Goal: Transaction & Acquisition: Purchase product/service

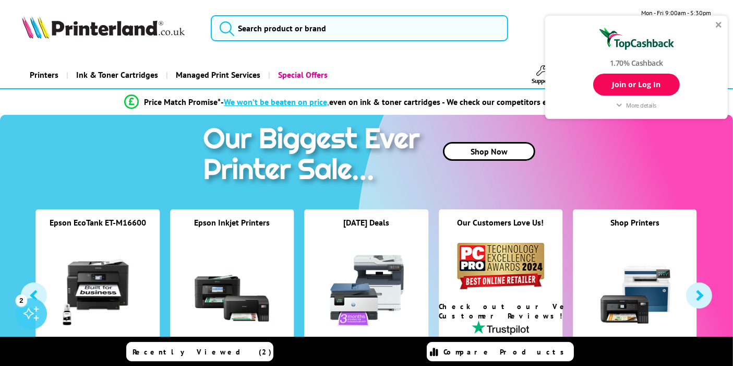
click at [716, 19] on div "1.70% Cashback Join or Log In More details [DOMAIN_NAME] Cashback Online Purcha…" at bounding box center [637, 67] width 183 height 103
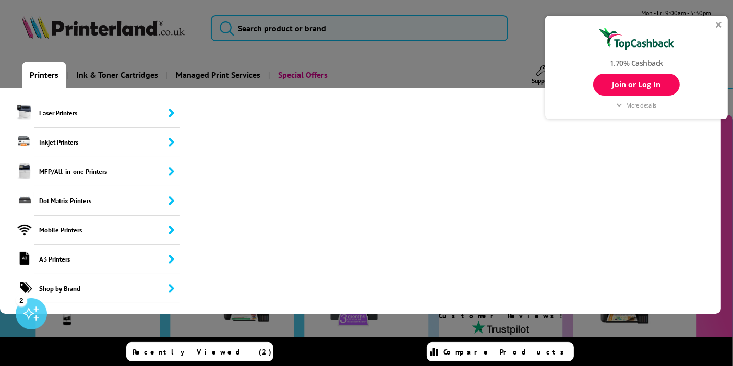
click at [37, 75] on link "Printers" at bounding box center [44, 75] width 44 height 27
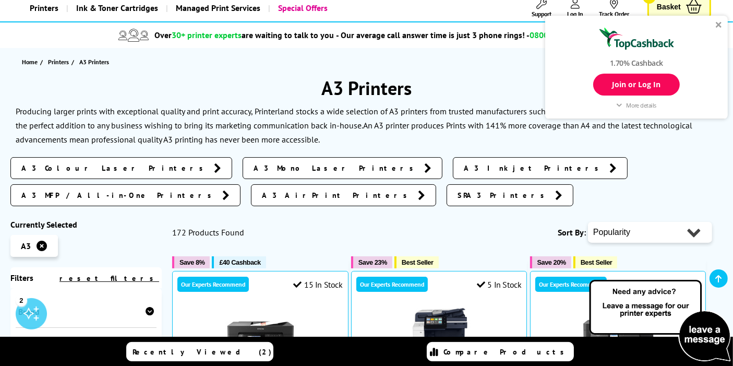
scroll to position [116, 0]
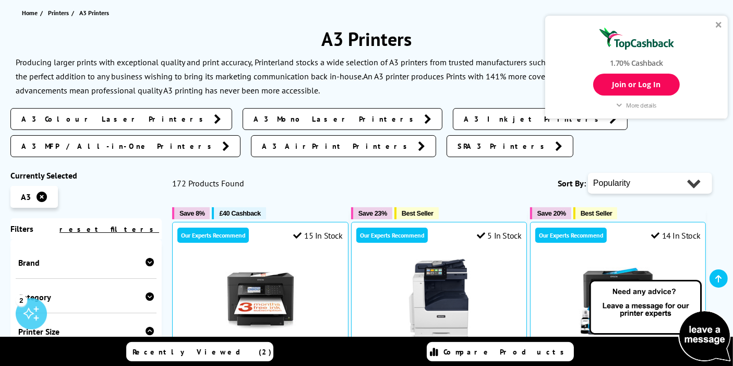
click at [717, 28] on div "1.70% Cashback Join or Log In More details [DOMAIN_NAME] Cashback Online Purcha…" at bounding box center [637, 67] width 183 height 103
click at [721, 22] on div at bounding box center [719, 24] width 6 height 6
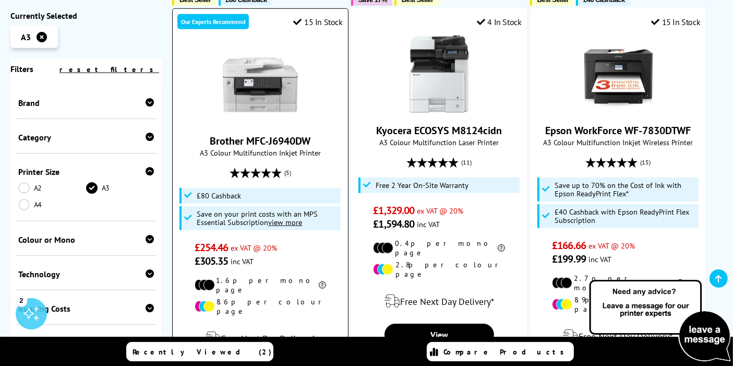
scroll to position [696, 0]
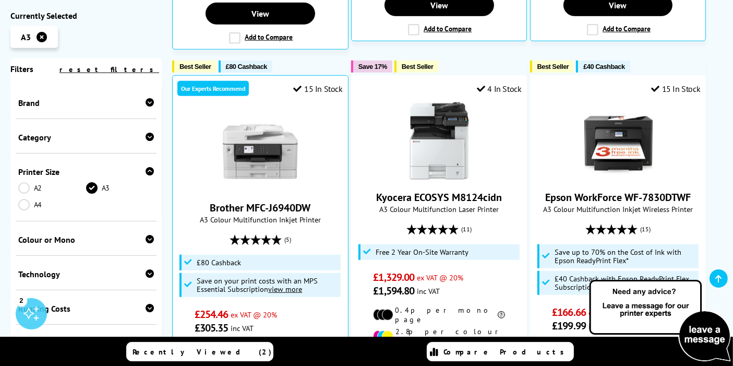
click at [82, 134] on div "Category" at bounding box center [86, 137] width 136 height 10
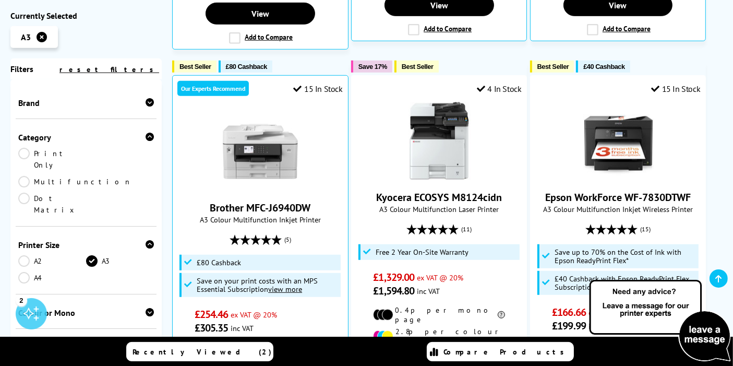
click at [44, 152] on link "Print Only" at bounding box center [52, 159] width 68 height 23
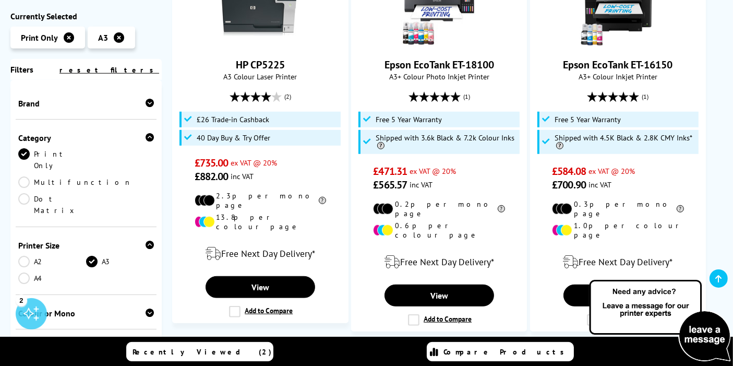
click at [146, 135] on icon at bounding box center [150, 137] width 8 height 8
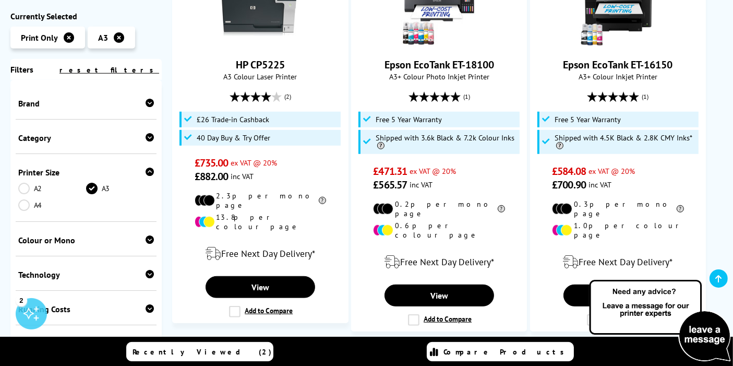
click at [136, 104] on div "Brand" at bounding box center [86, 103] width 136 height 10
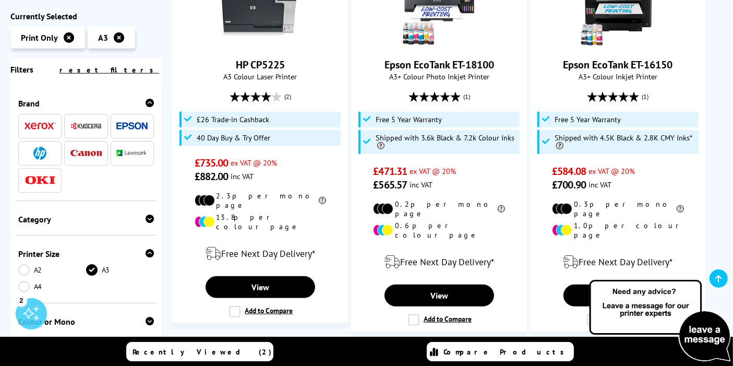
click at [136, 104] on div "Brand" at bounding box center [86, 103] width 136 height 10
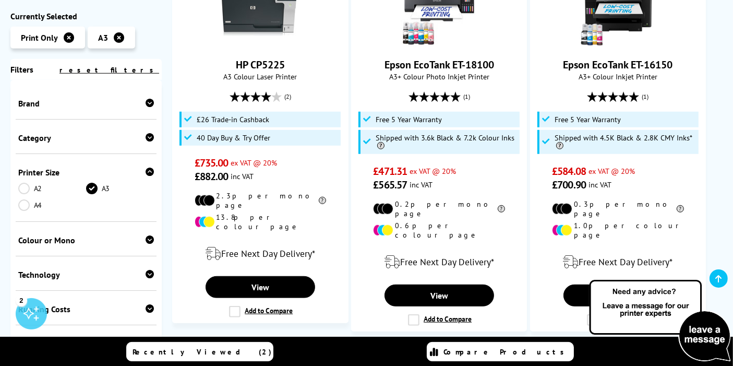
click at [129, 243] on div "Colour or Mono" at bounding box center [86, 239] width 136 height 10
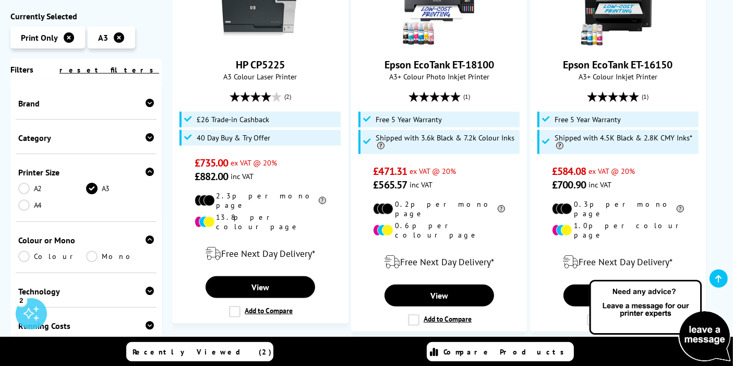
click at [46, 257] on link "Colour" at bounding box center [52, 255] width 68 height 11
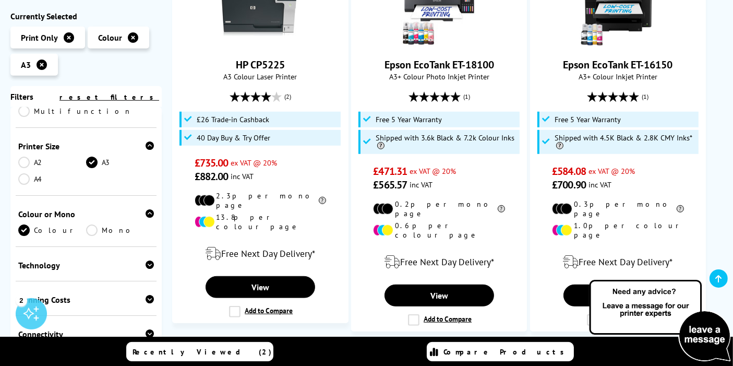
scroll to position [116, 0]
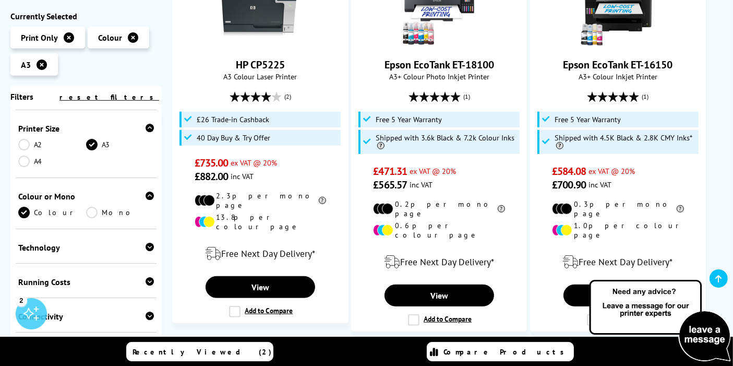
click at [111, 229] on div "Technology Laser Inkjet" at bounding box center [86, 246] width 141 height 34
click at [112, 242] on div "Technology" at bounding box center [86, 247] width 136 height 10
click at [110, 242] on div "Technology" at bounding box center [86, 247] width 136 height 10
click at [116, 263] on div "Running Costs Low Running Cost" at bounding box center [86, 280] width 141 height 34
click at [119, 276] on div "Running Costs" at bounding box center [86, 281] width 136 height 10
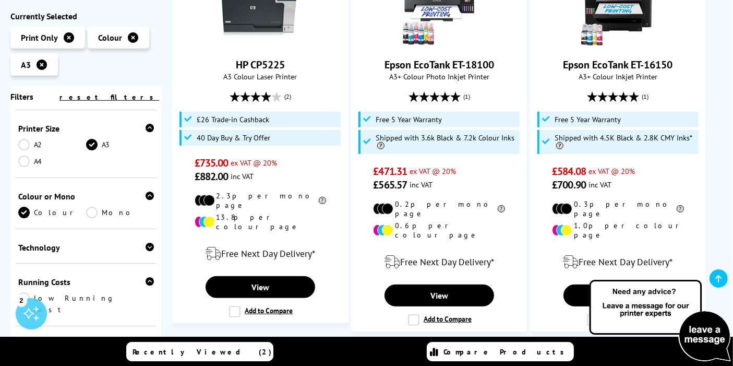
click at [117, 276] on div "Running Costs" at bounding box center [86, 281] width 136 height 10
click at [119, 298] on div "Connectivity USB Network Wireless Wi-Fi Direct Airprint Mopria NFC" at bounding box center [86, 315] width 141 height 34
click at [123, 311] on div "Connectivity" at bounding box center [86, 316] width 136 height 10
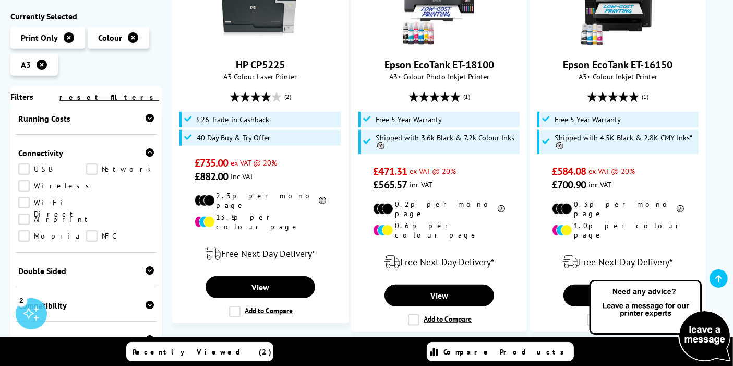
scroll to position [290, 0]
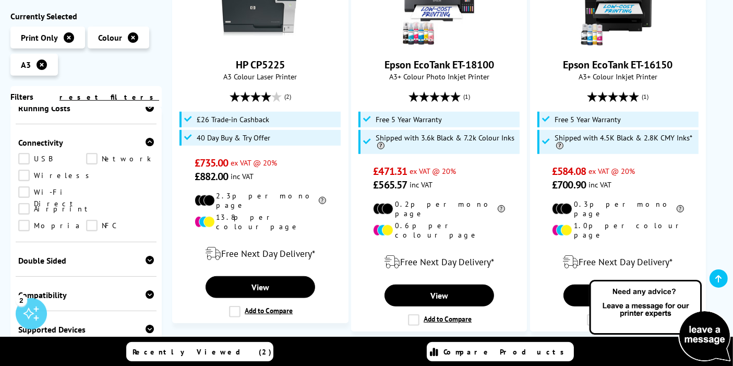
click at [123, 255] on div "Double Sided" at bounding box center [86, 260] width 136 height 10
click at [106, 293] on div "Compatibility Windows Mac Linux Chrome OS" at bounding box center [86, 310] width 141 height 34
click at [100, 306] on div "Compatibility" at bounding box center [86, 311] width 136 height 10
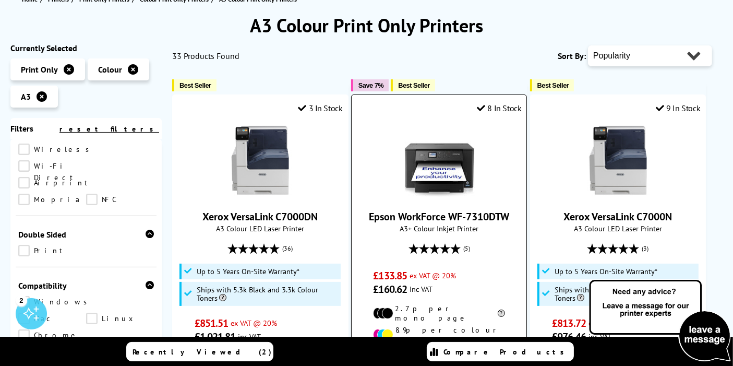
scroll to position [0, 0]
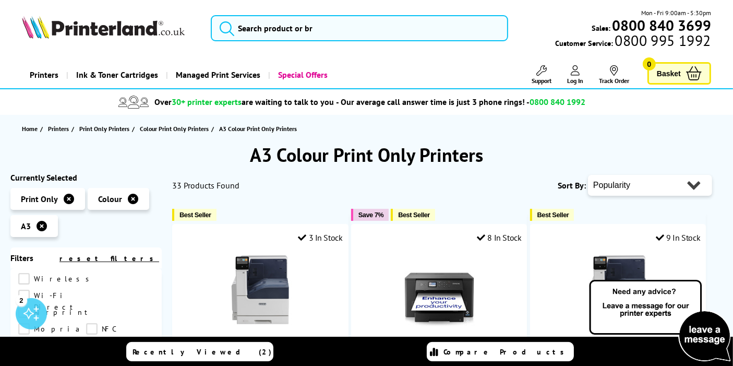
click at [635, 182] on select "Popularity Rating Price - Low to High Price - High to Low Running Costs - Low t…" at bounding box center [650, 185] width 124 height 21
select select "Price Ascending"
click at [588, 175] on select "Popularity Rating Price - Low to High Price - High to Low Running Costs - Low t…" at bounding box center [650, 185] width 124 height 21
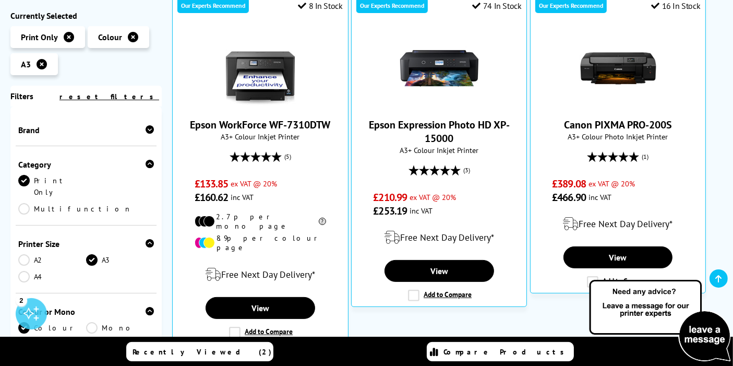
click at [77, 129] on div "Brand" at bounding box center [86, 130] width 136 height 10
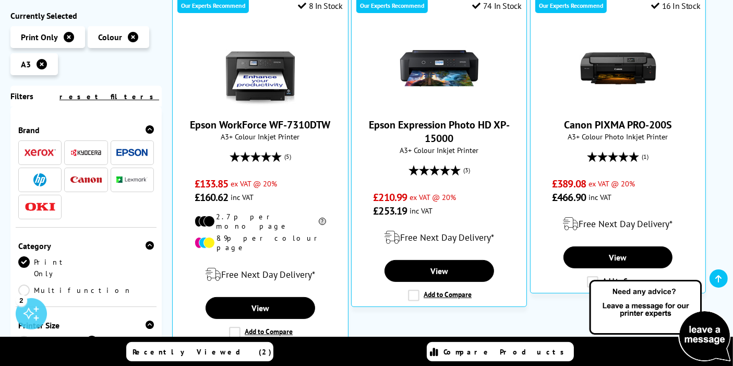
click at [77, 128] on div "Brand" at bounding box center [86, 130] width 136 height 10
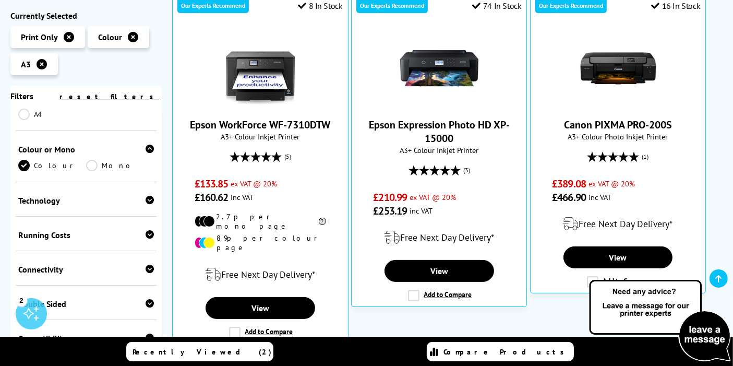
scroll to position [116, 0]
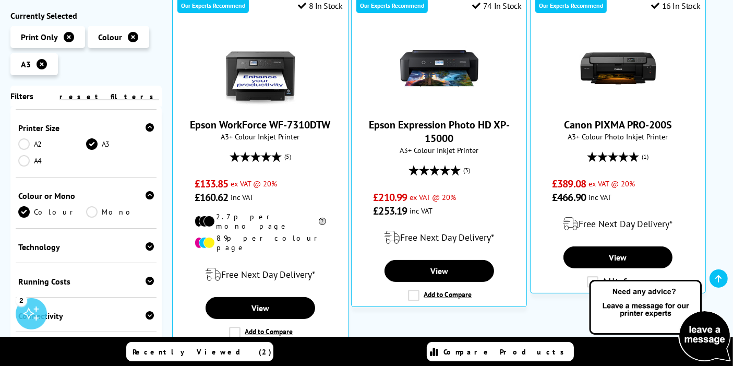
click at [96, 229] on div "Technology Laser Inkjet" at bounding box center [86, 246] width 141 height 34
click at [91, 276] on div "Running Costs" at bounding box center [86, 281] width 136 height 10
click at [95, 298] on div "Connectivity USB Network Wireless Wi-Fi Direct Airprint Mopria NFC" at bounding box center [86, 315] width 141 height 34
click at [96, 311] on div "Connectivity" at bounding box center [86, 316] width 136 height 10
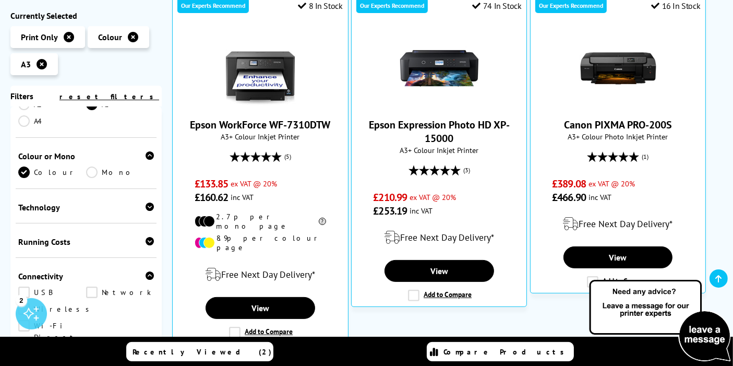
scroll to position [174, 0]
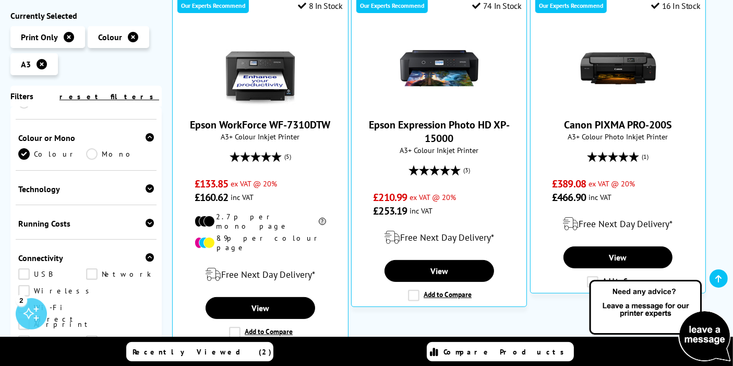
click at [92, 218] on div "Running Costs" at bounding box center [86, 223] width 136 height 10
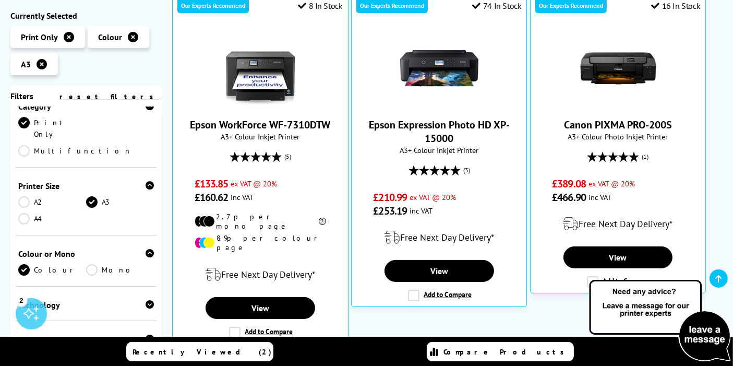
scroll to position [0, 0]
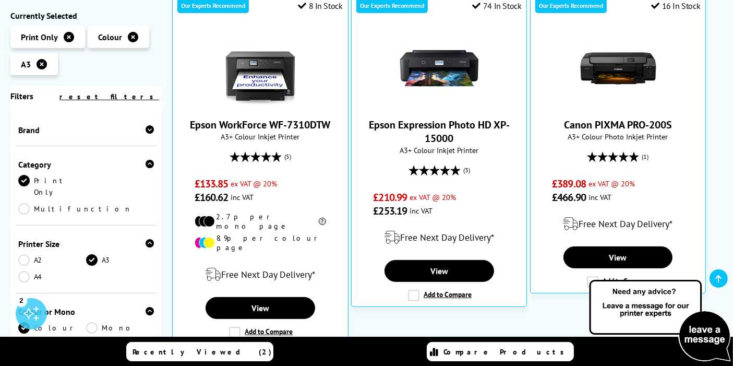
click at [86, 254] on link "A3" at bounding box center [120, 259] width 68 height 11
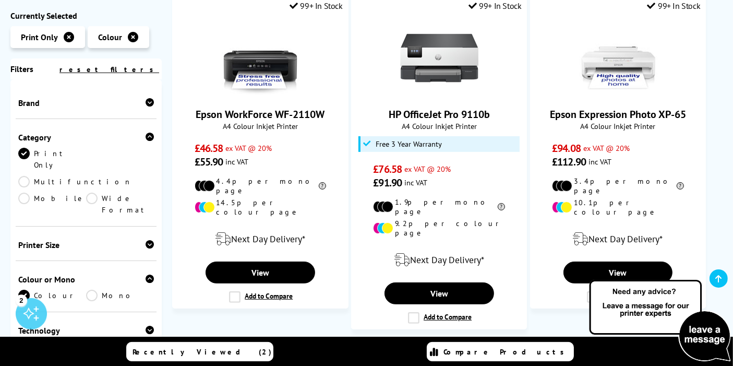
click at [134, 71] on link "reset filters" at bounding box center [110, 69] width 100 height 9
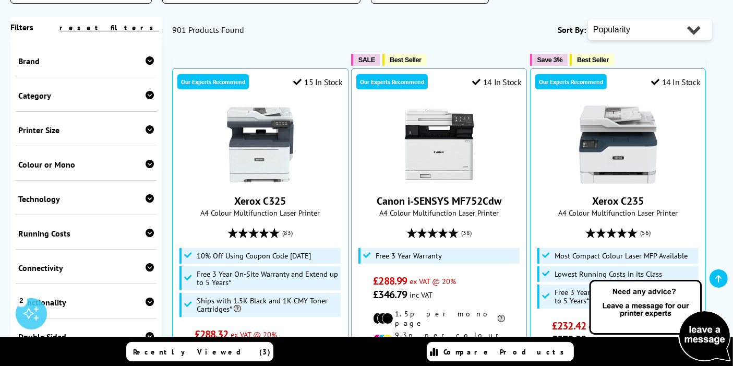
scroll to position [232, 0]
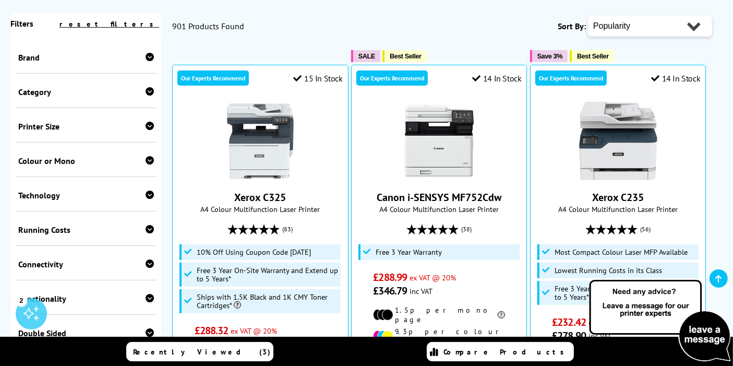
click at [110, 121] on div "Printer Size" at bounding box center [86, 126] width 136 height 10
click at [100, 144] on link "A3" at bounding box center [120, 142] width 68 height 11
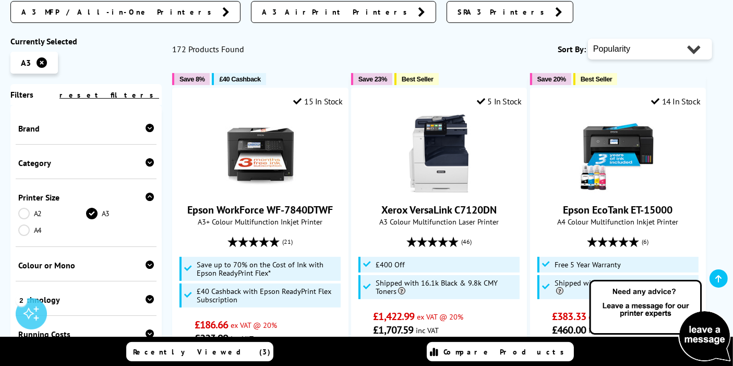
scroll to position [232, 0]
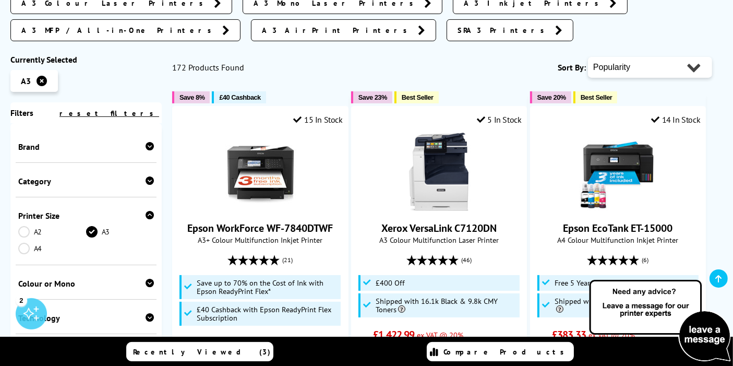
click at [631, 57] on select "Popularity Rating Price - Low to High Price - High to Low Running Costs - Low t…" at bounding box center [650, 67] width 124 height 21
click at [634, 57] on select "Popularity Rating Price - Low to High Price - High to Low Running Costs - Low t…" at bounding box center [650, 67] width 124 height 21
select select "Price Ascending"
click at [588, 57] on select "Popularity Rating Price - Low to High Price - High to Low Running Costs - Low t…" at bounding box center [650, 67] width 124 height 21
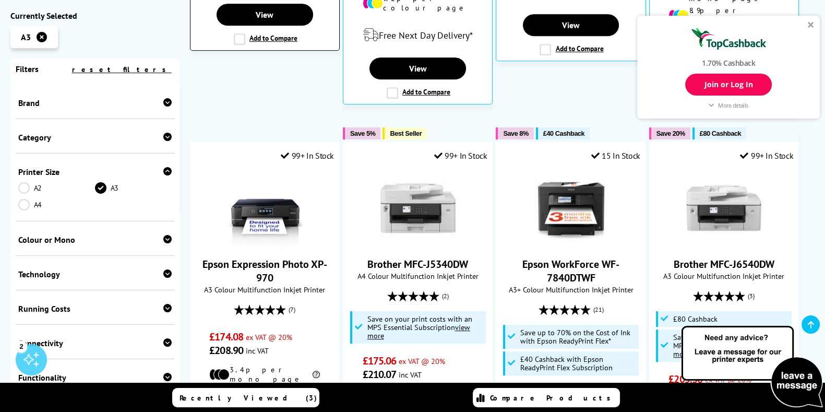
scroll to position [486, 0]
